Goal: Information Seeking & Learning: Learn about a topic

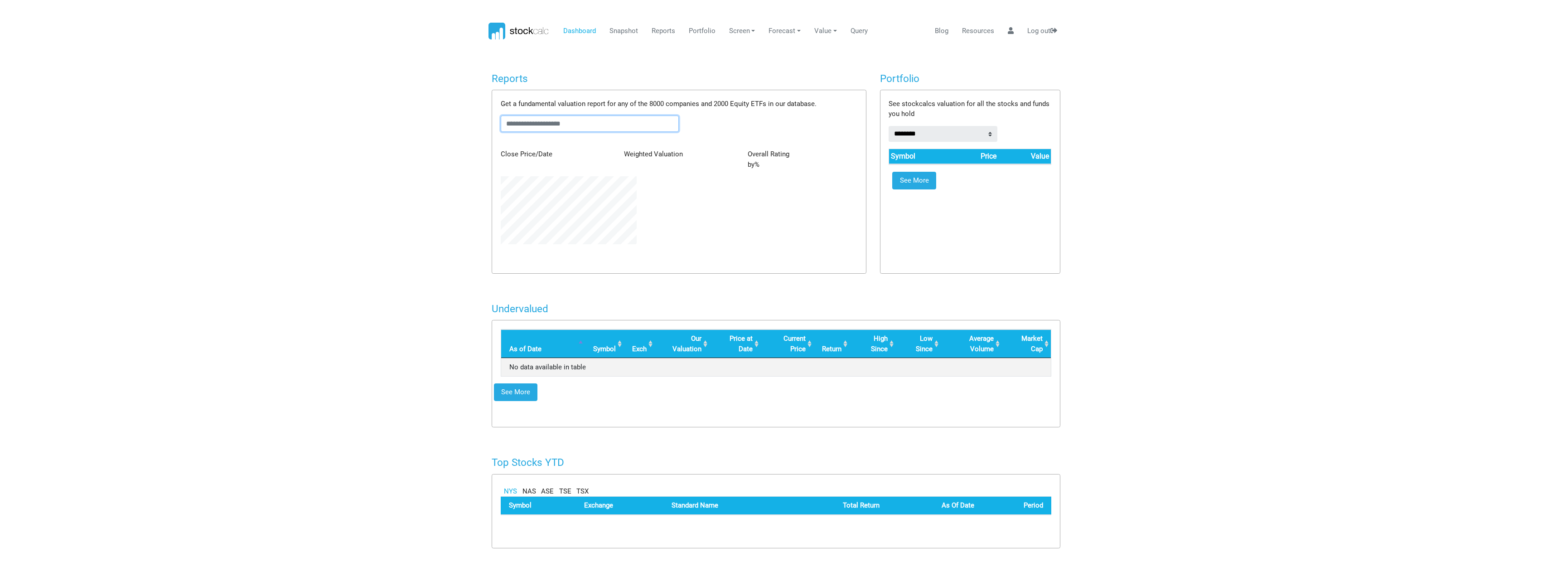
click at [563, 122] on input "text" at bounding box center [590, 124] width 179 height 16
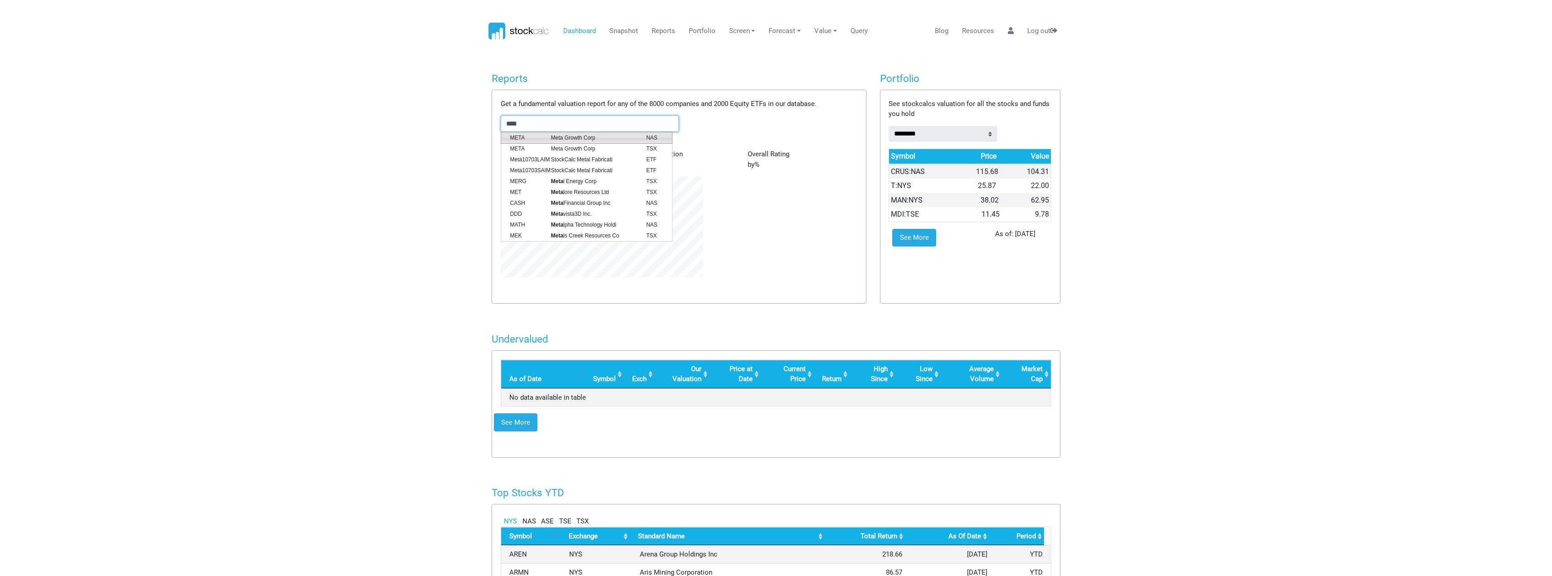
scroll to position [120, 216]
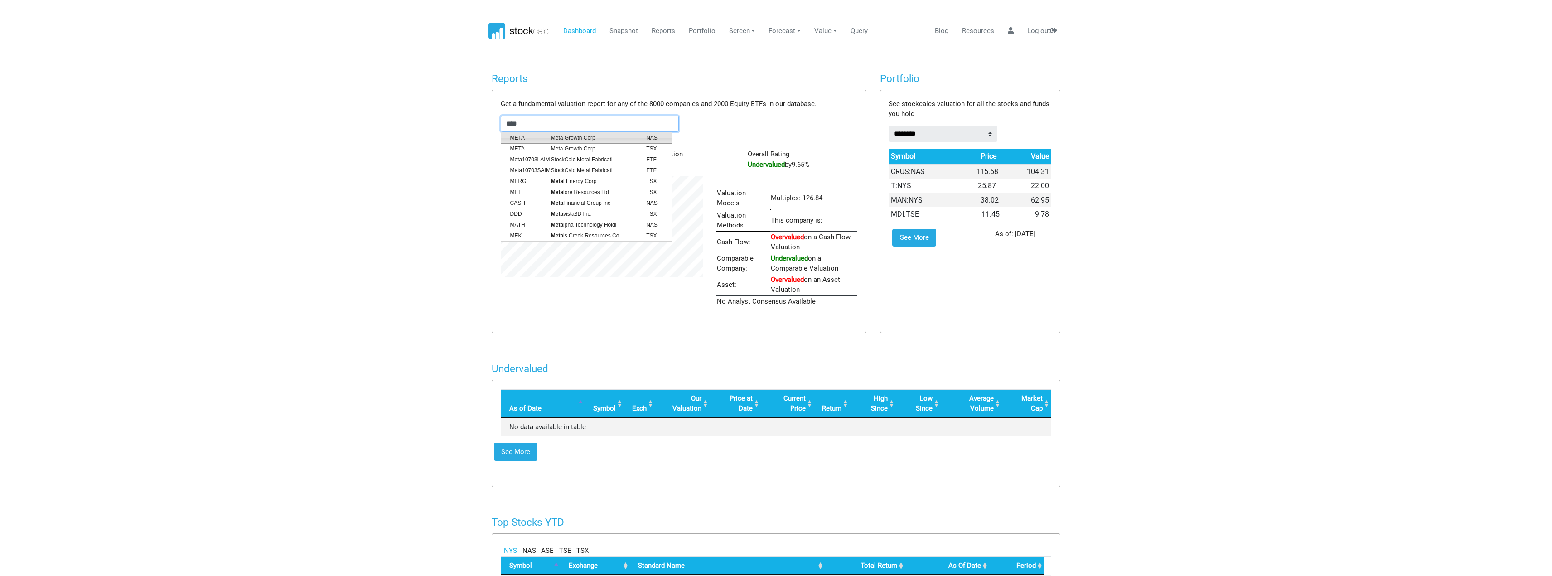
click at [513, 136] on span "META" at bounding box center [524, 138] width 41 height 8
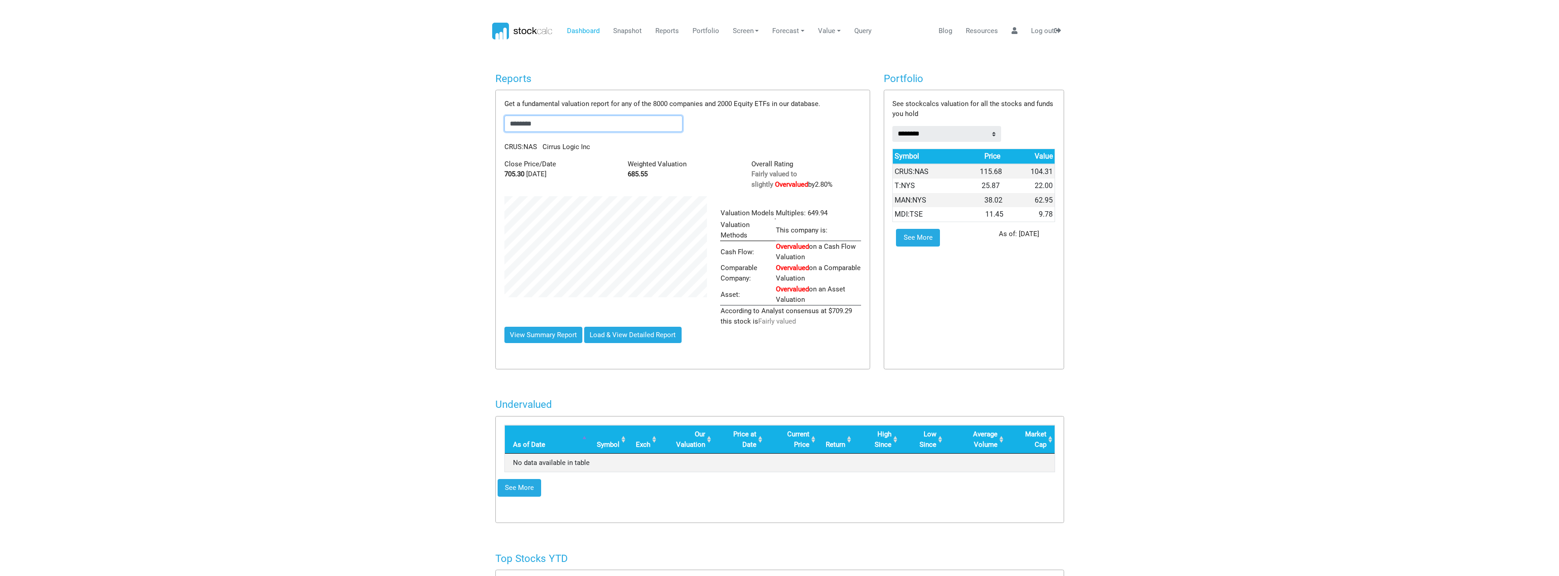
scroll to position [131, 216]
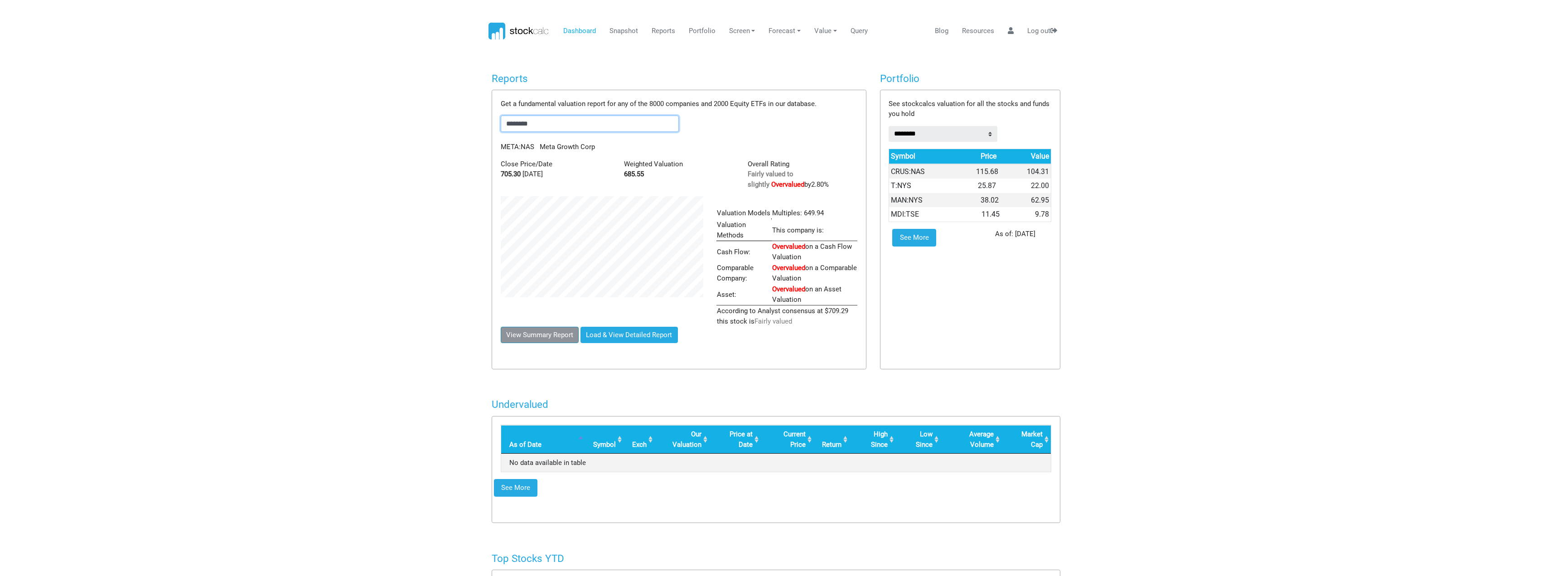
type input "********"
click at [535, 329] on button "View Summary Report" at bounding box center [540, 335] width 78 height 16
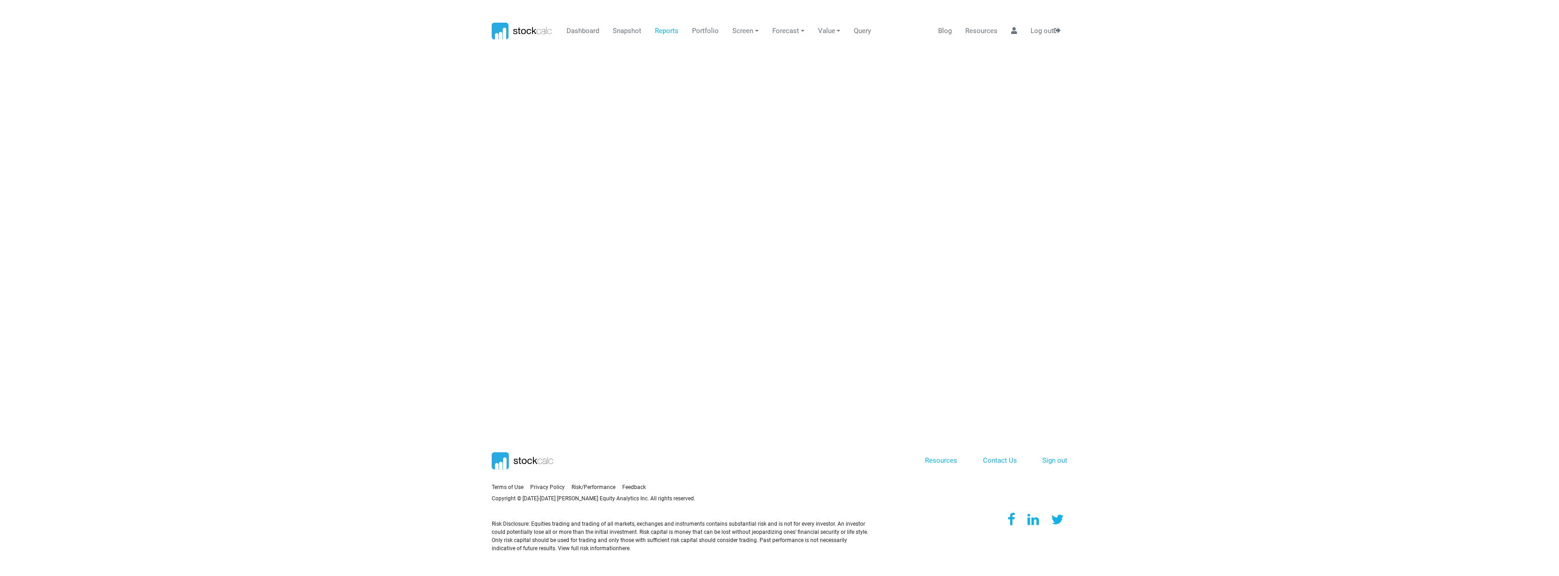
scroll to position [0, 0]
click at [659, 27] on link "Reports" at bounding box center [667, 31] width 30 height 17
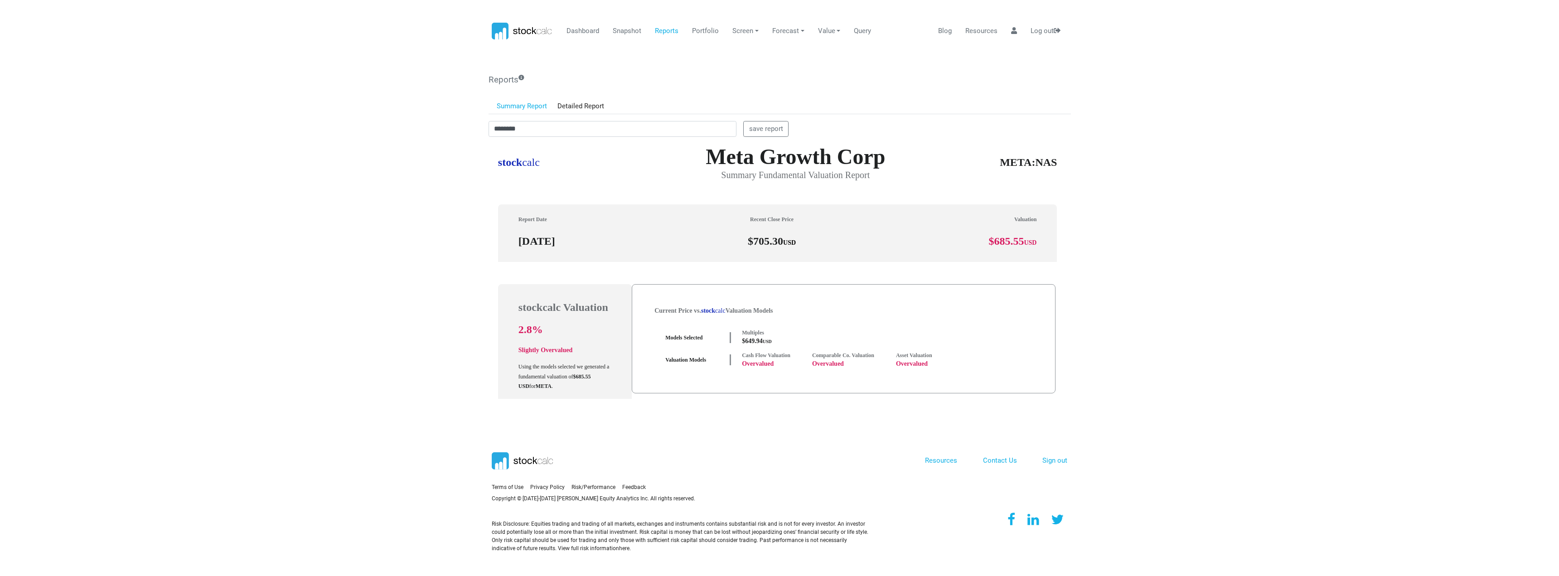
click at [521, 103] on link "Summary Report" at bounding box center [522, 106] width 61 height 15
click at [574, 27] on link "Dashboard" at bounding box center [582, 31] width 39 height 17
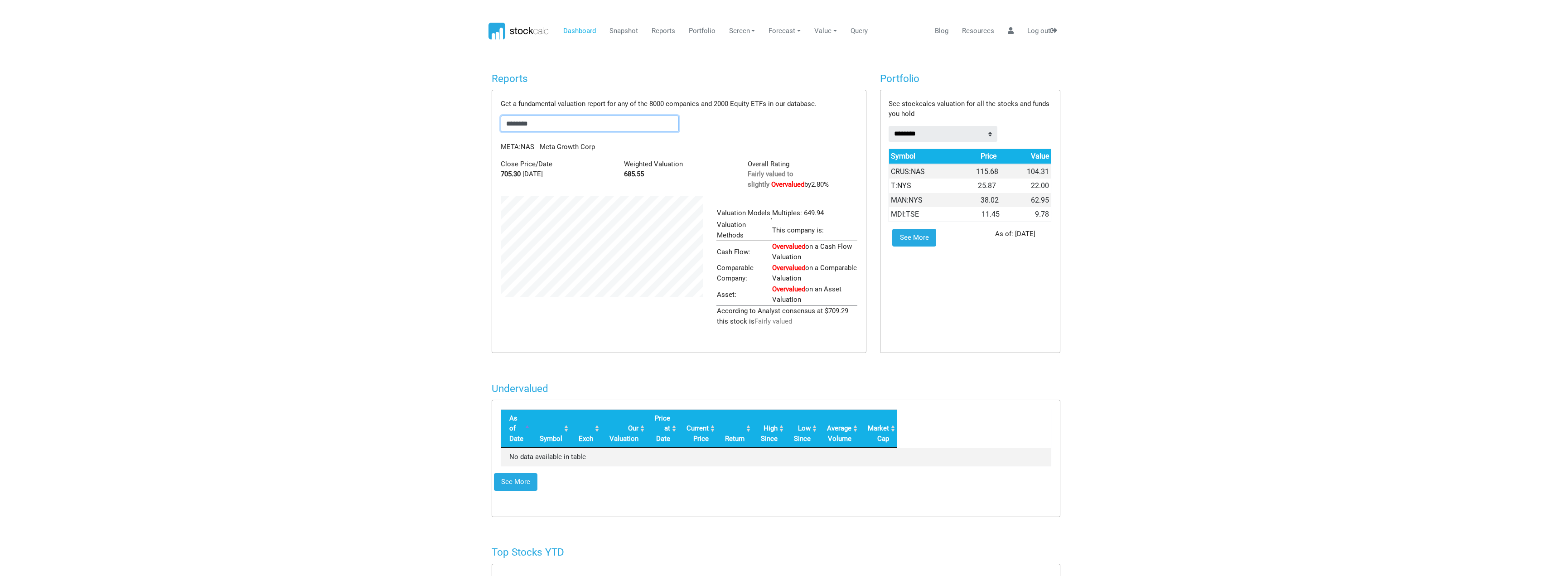
click at [592, 126] on input "********" at bounding box center [590, 124] width 179 height 16
click at [664, 32] on link "Reports" at bounding box center [663, 31] width 30 height 17
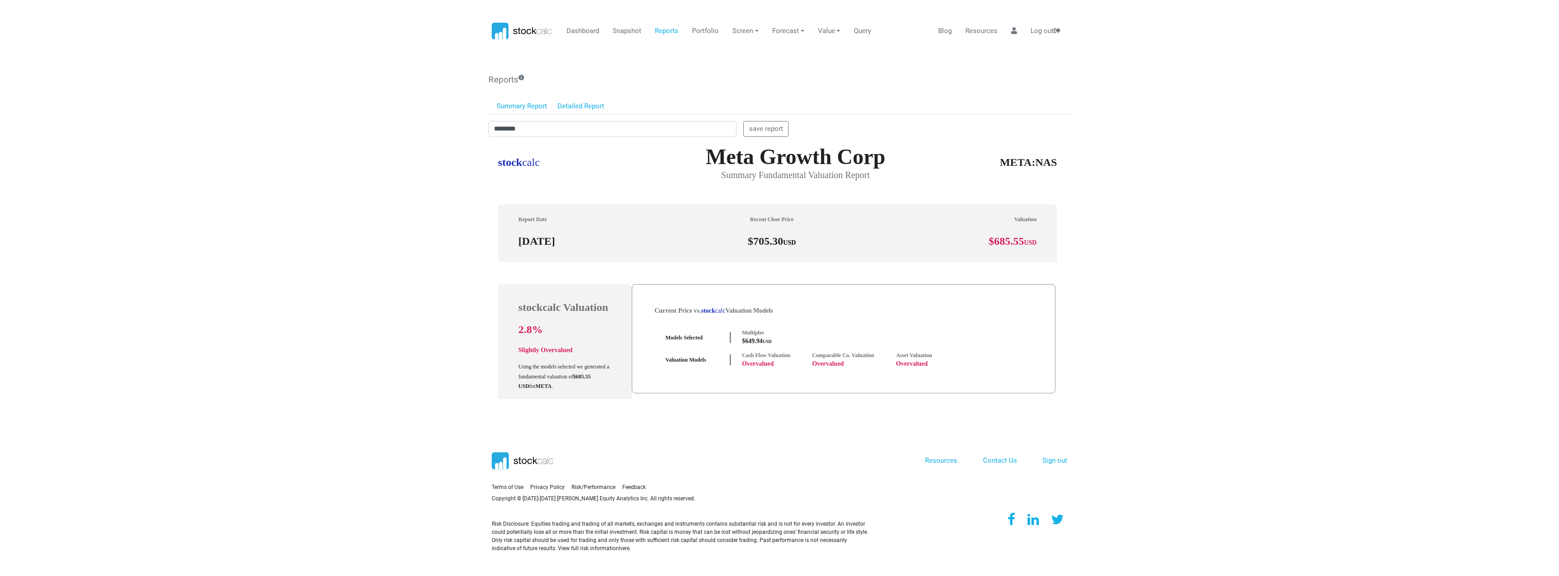
click at [585, 107] on link "Detailed Report" at bounding box center [581, 106] width 57 height 15
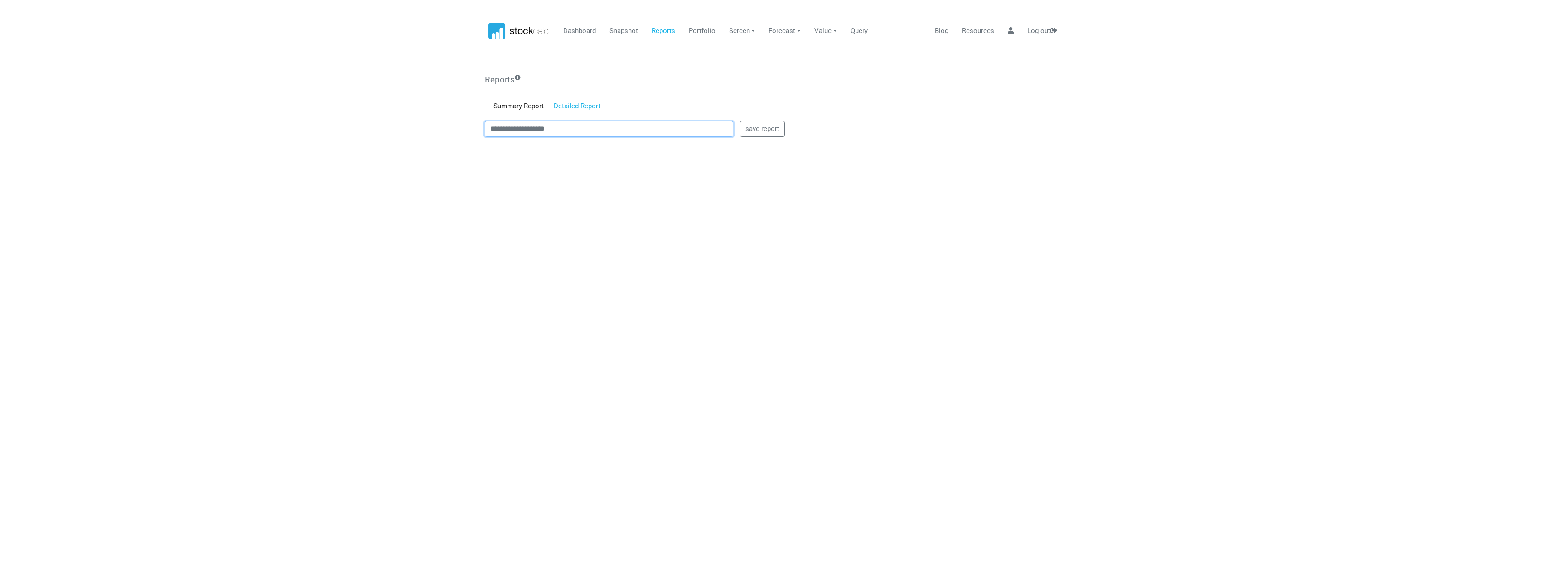
click at [534, 130] on input "text" at bounding box center [609, 129] width 248 height 16
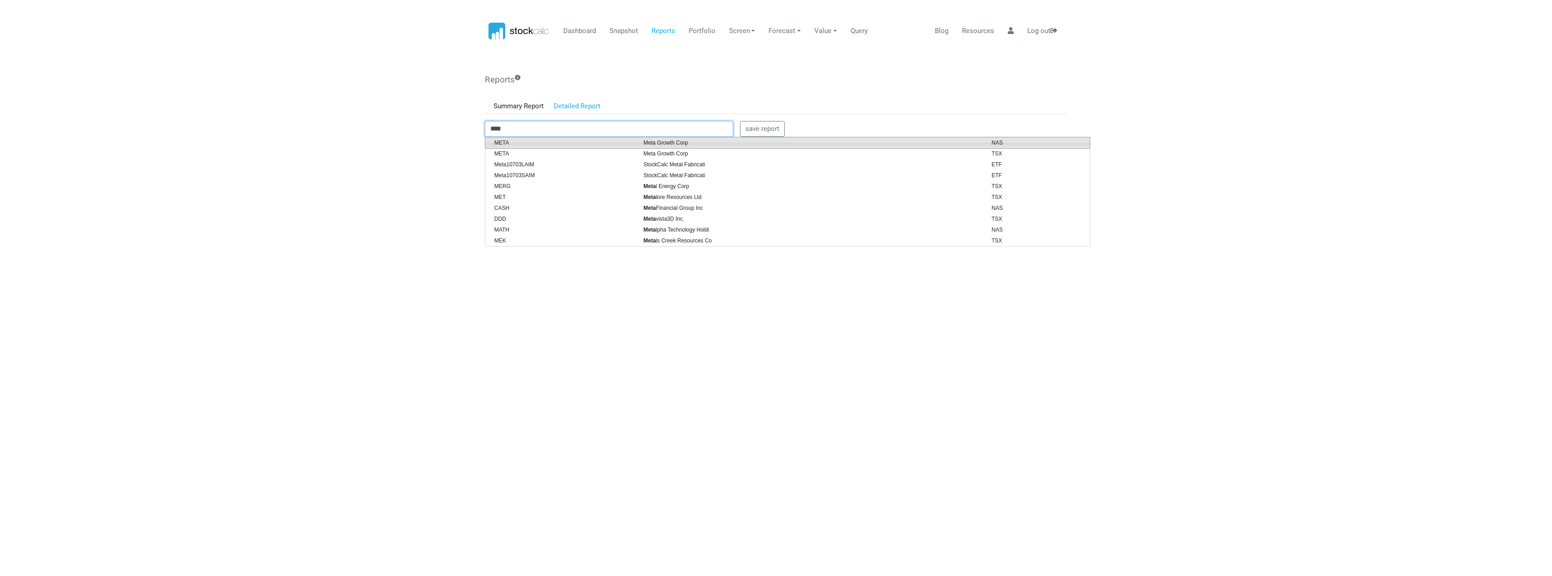
click at [499, 141] on span "META" at bounding box center [562, 143] width 149 height 8
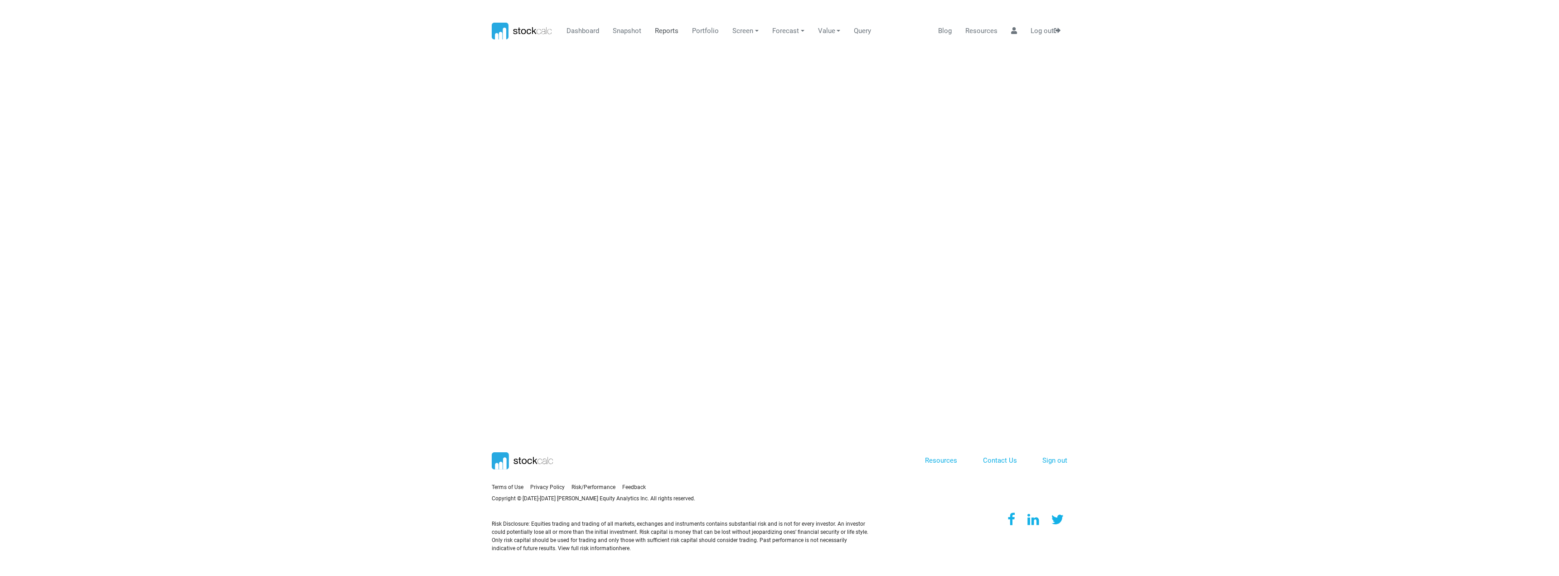
click at [657, 30] on link "Reports" at bounding box center [667, 31] width 30 height 17
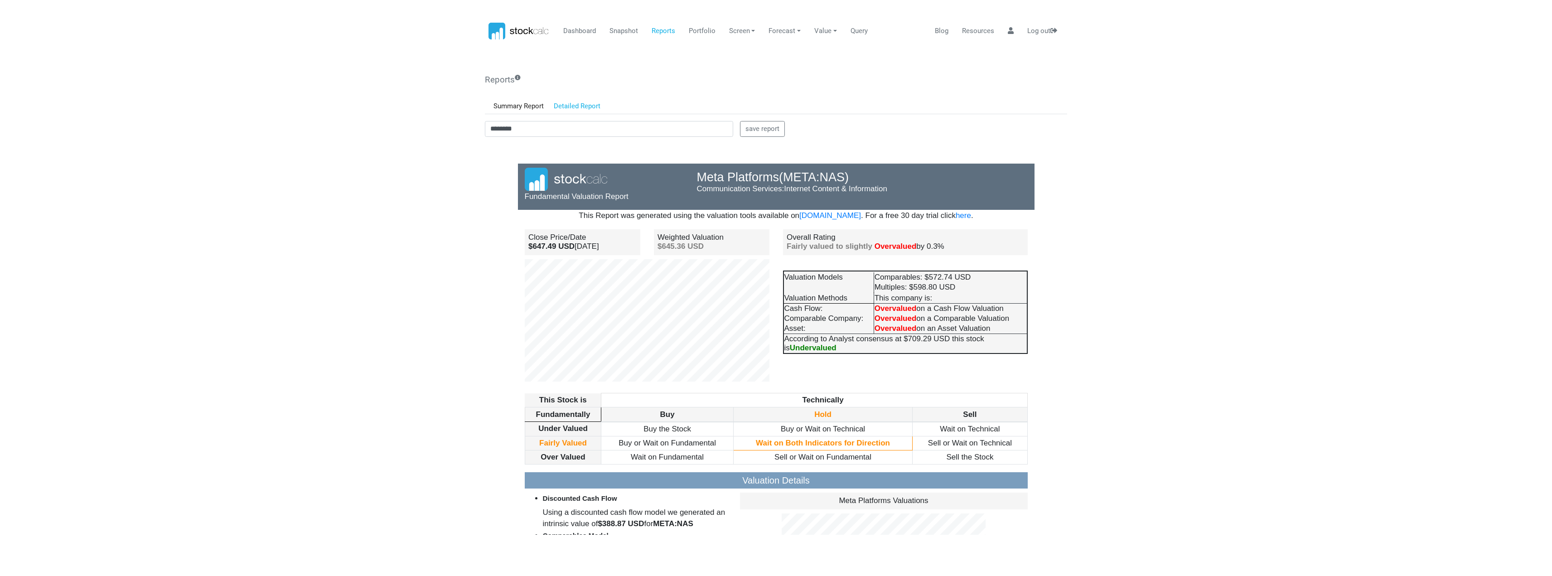
click at [582, 106] on link "Detailed Report" at bounding box center [577, 106] width 57 height 15
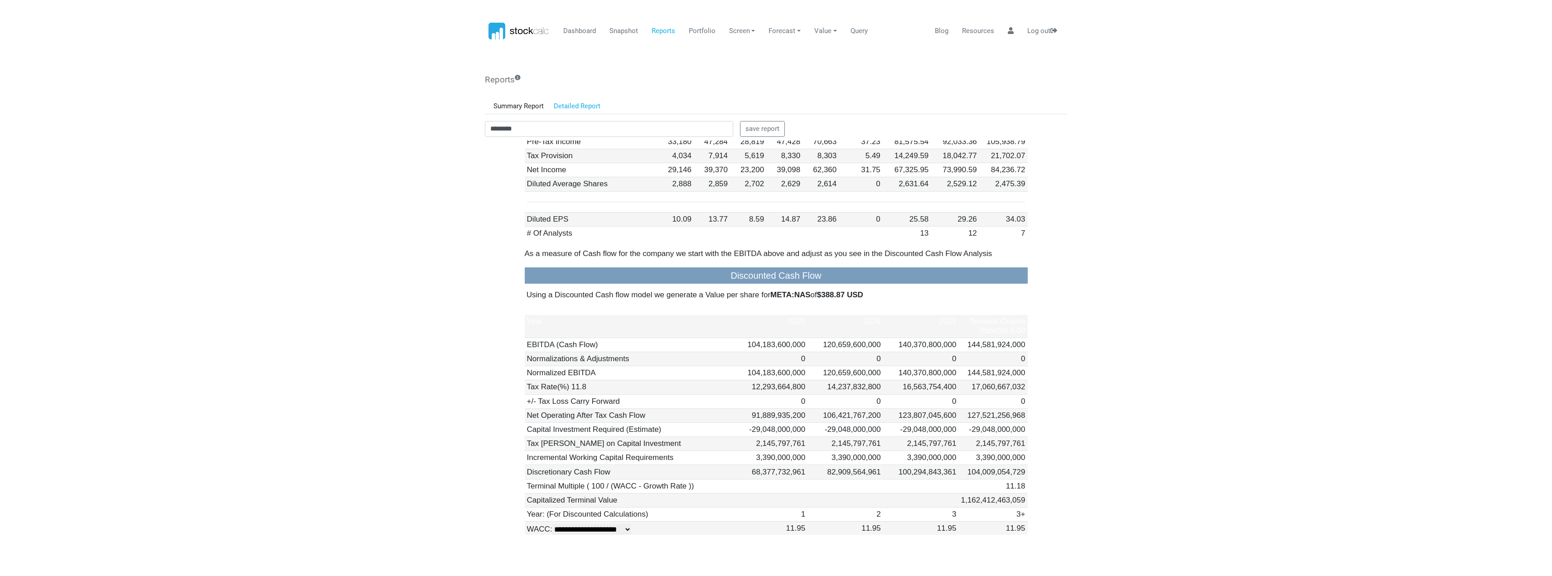
scroll to position [1632, 0]
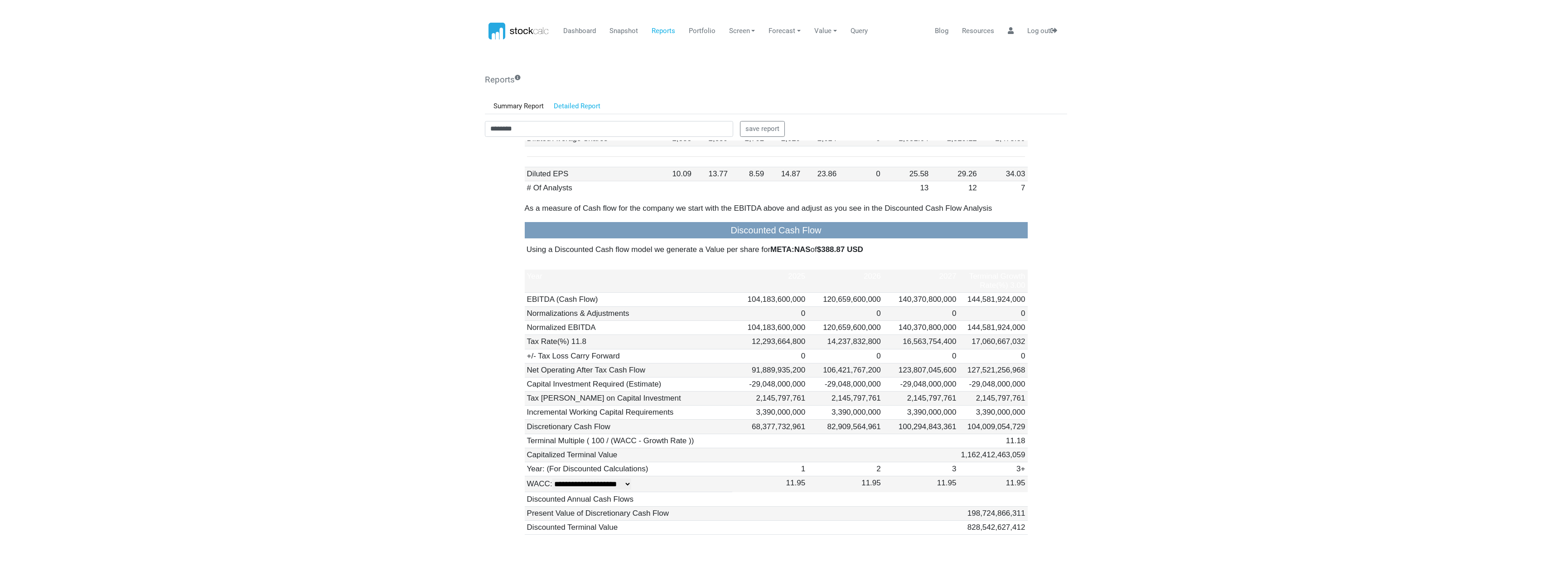
click at [563, 103] on link "Detailed Report" at bounding box center [577, 106] width 57 height 15
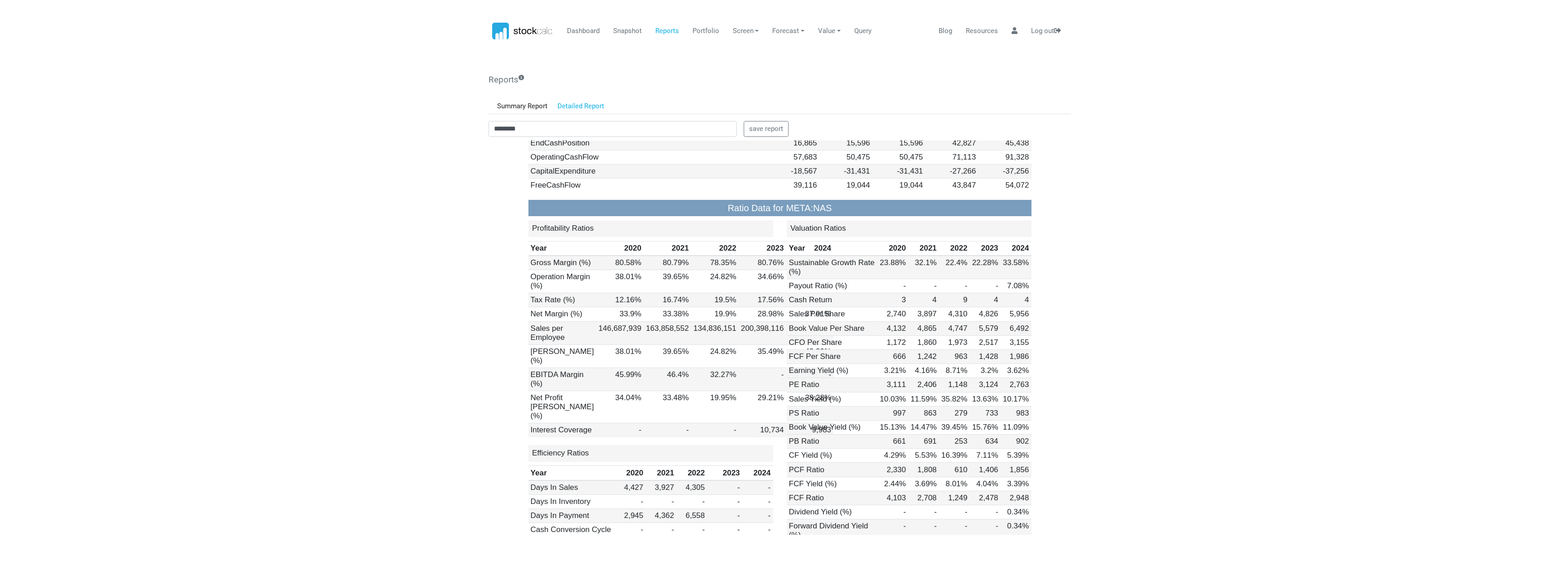
scroll to position [5711, 0]
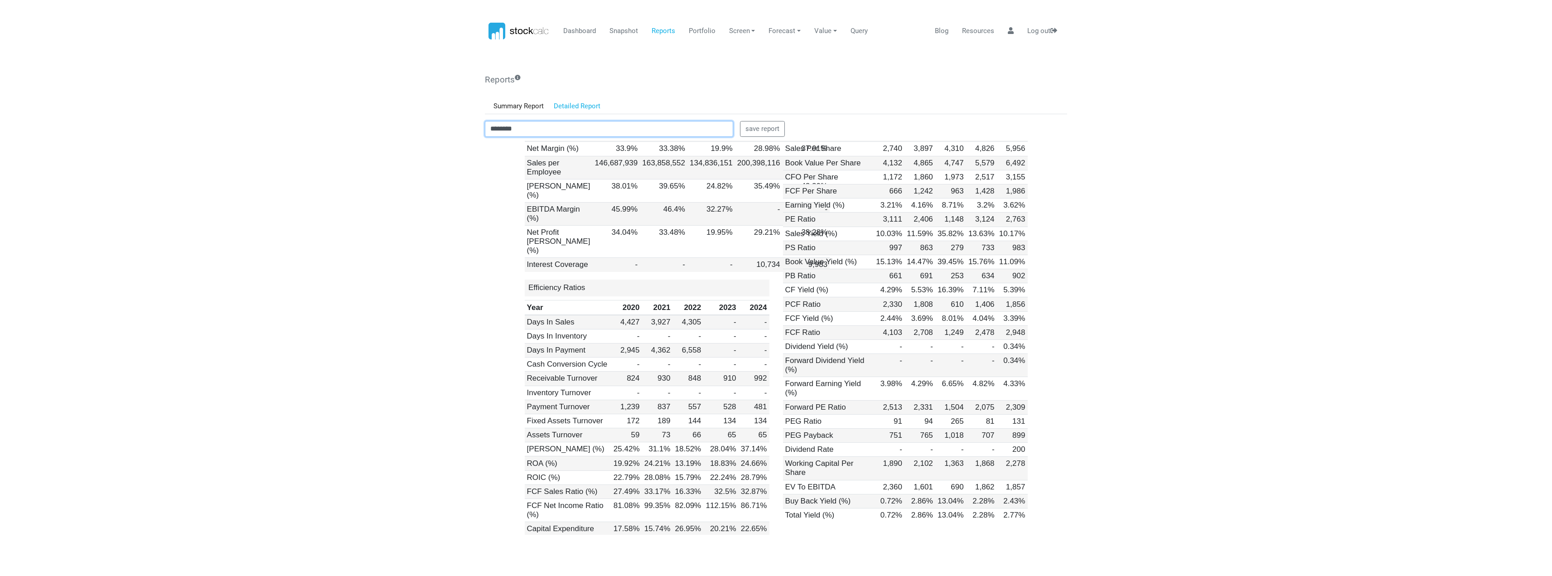
click at [525, 127] on input "********" at bounding box center [609, 129] width 248 height 16
drag, startPoint x: 526, startPoint y: 127, endPoint x: 416, endPoint y: 113, distance: 111.4
click at [416, 113] on body "Dashboard Snapshot Reports Portfolio Screen Stock Screener Sector ETF Industry …" at bounding box center [776, 288] width 1552 height 576
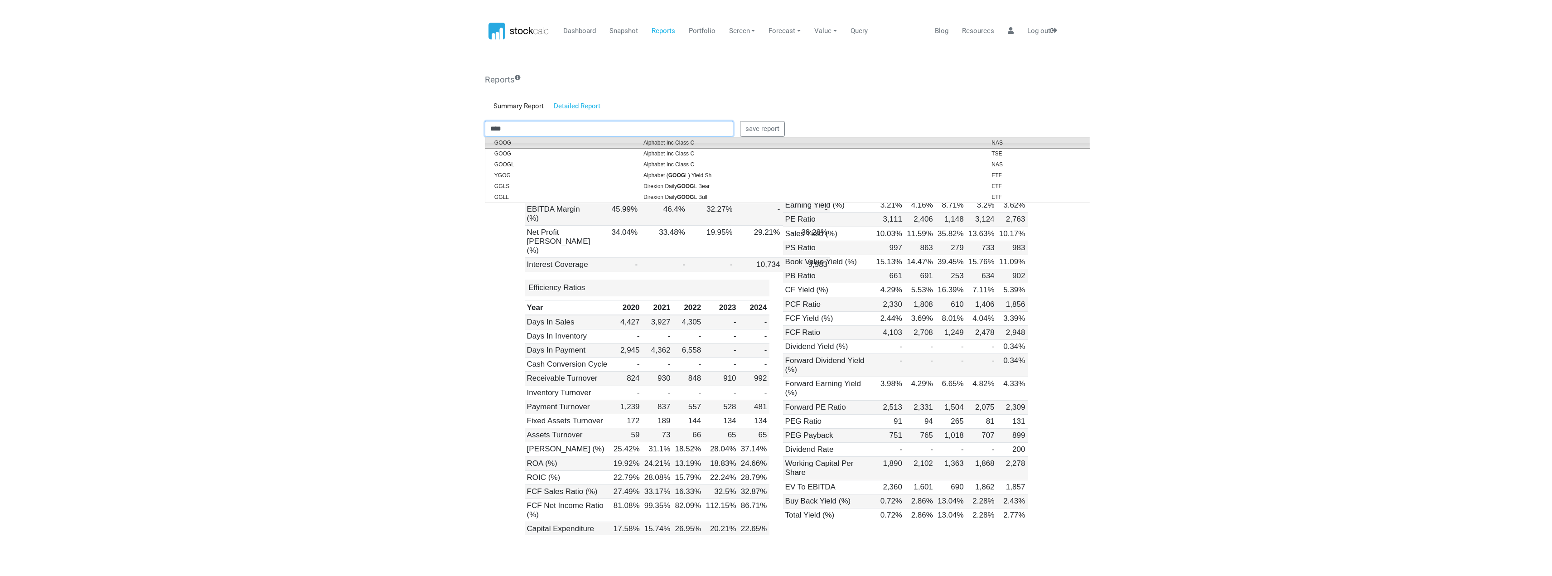
click at [513, 141] on span "GOOG" at bounding box center [562, 143] width 149 height 8
type input "********"
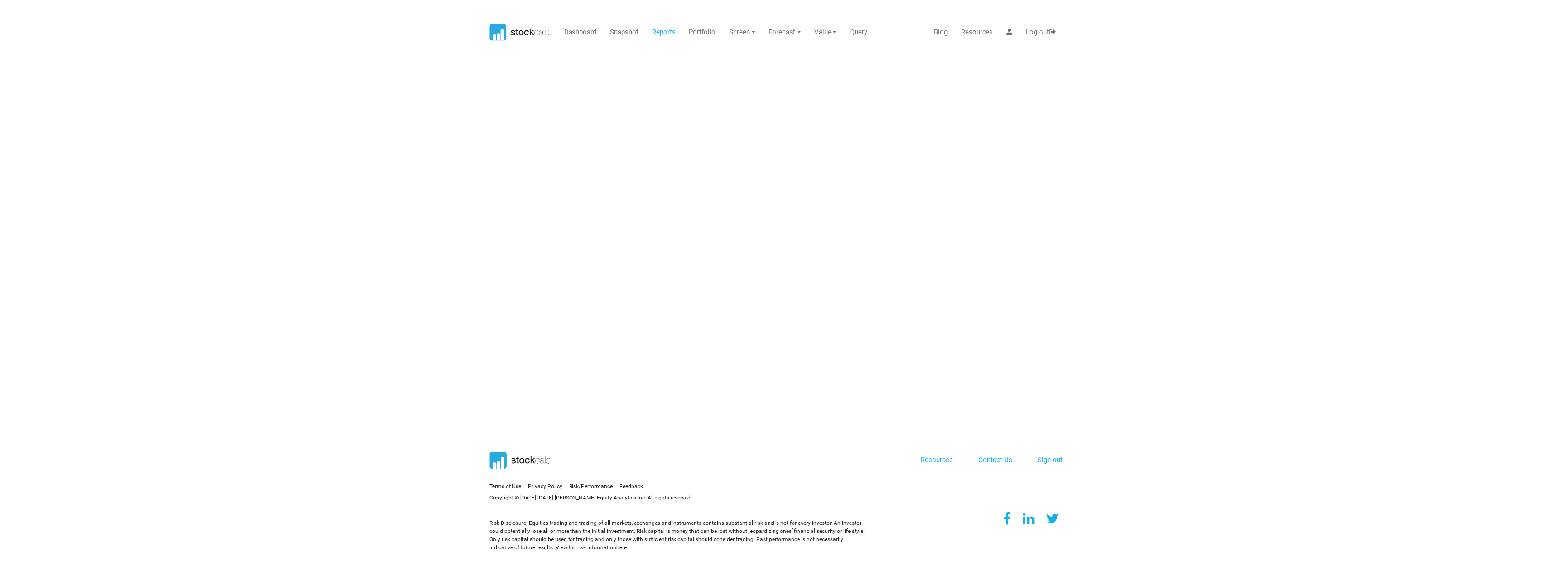
scroll to position [0, 0]
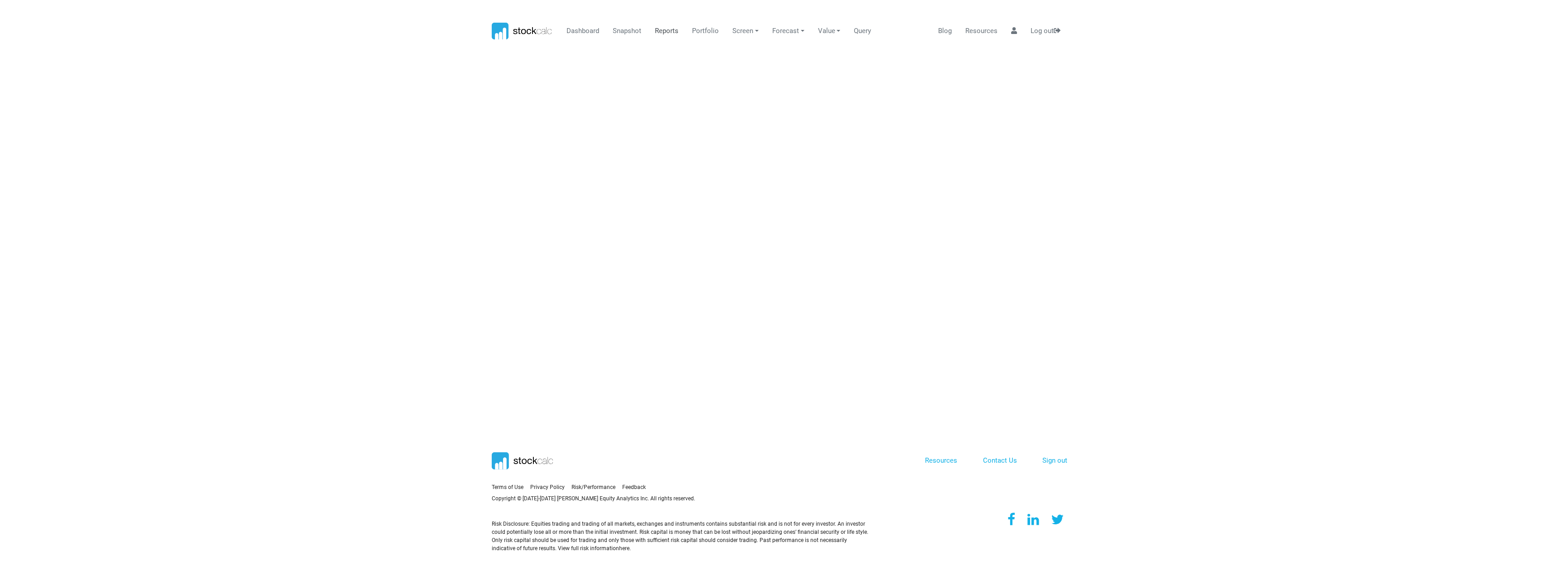
click at [674, 29] on link "Reports" at bounding box center [667, 31] width 30 height 17
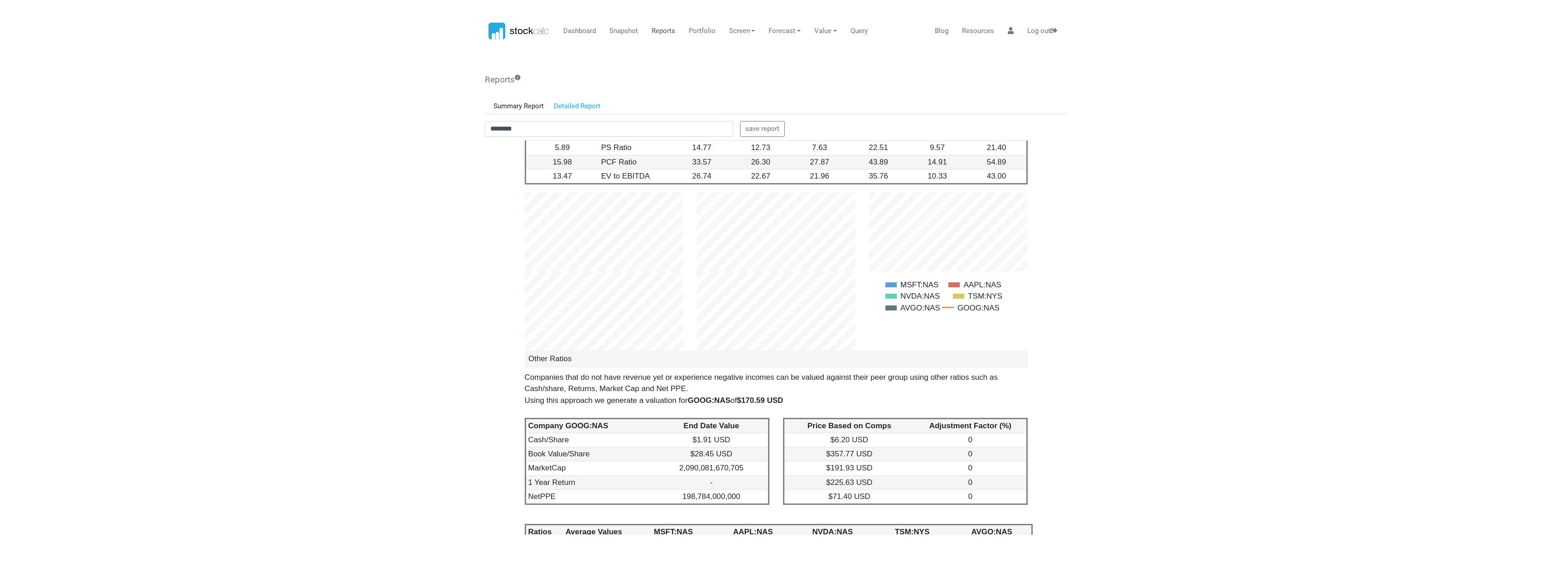
scroll to position [2674, 0]
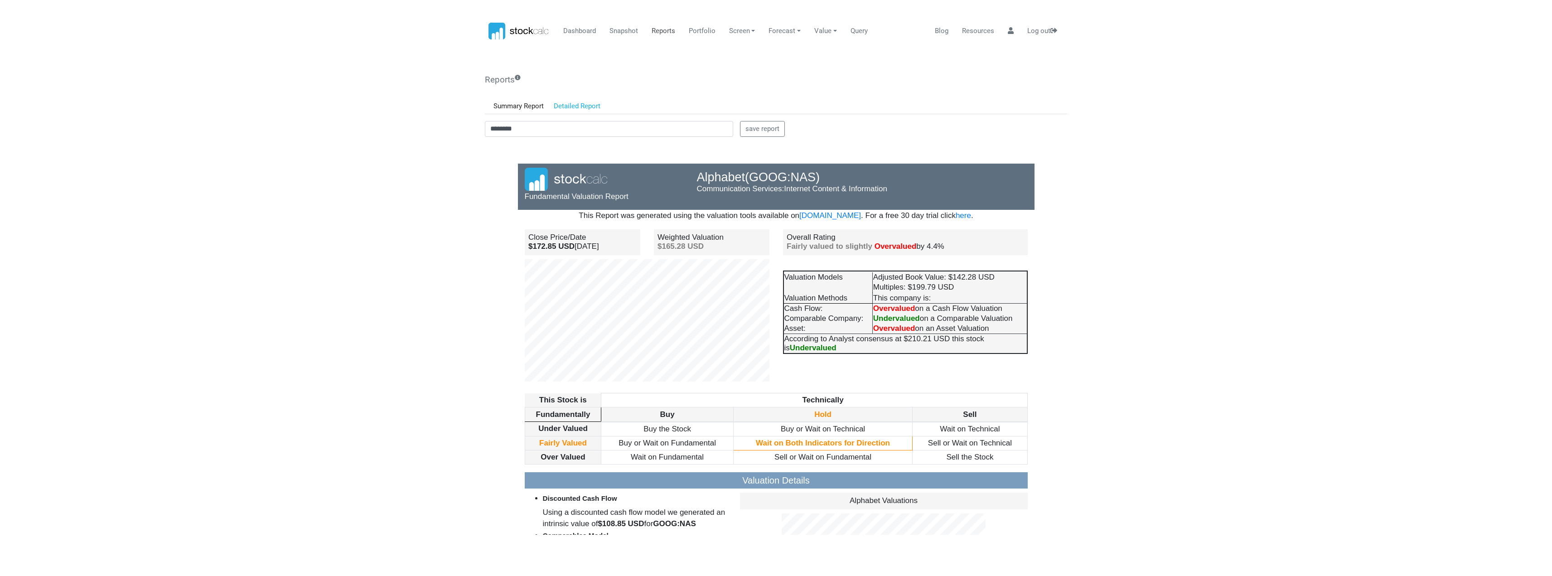
drag, startPoint x: 1062, startPoint y: 257, endPoint x: 1554, endPoint y: 288, distance: 492.3
click at [592, 134] on input "********" at bounding box center [609, 129] width 248 height 16
click at [578, 100] on link "Detailed Report" at bounding box center [577, 106] width 57 height 15
click at [543, 131] on input "********" at bounding box center [609, 129] width 248 height 16
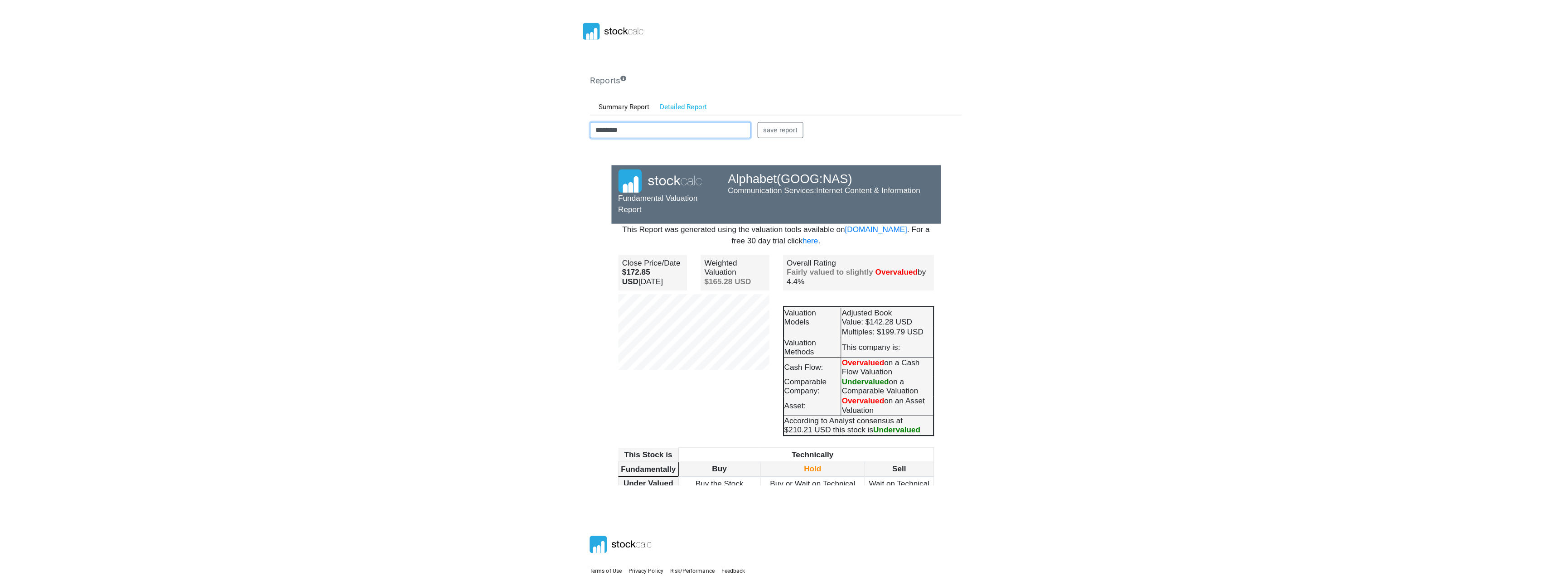
scroll to position [77, 109]
